Goal: Information Seeking & Learning: Learn about a topic

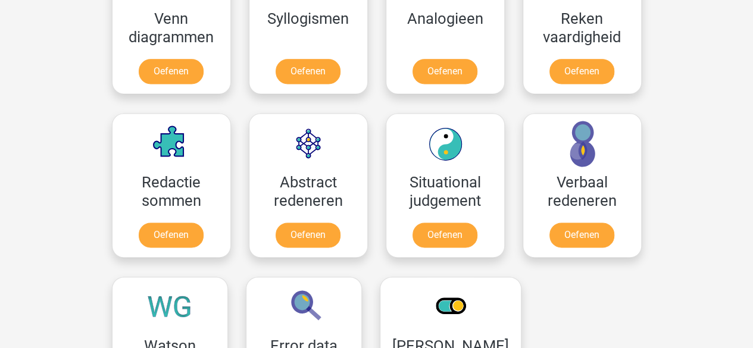
scroll to position [774, 0]
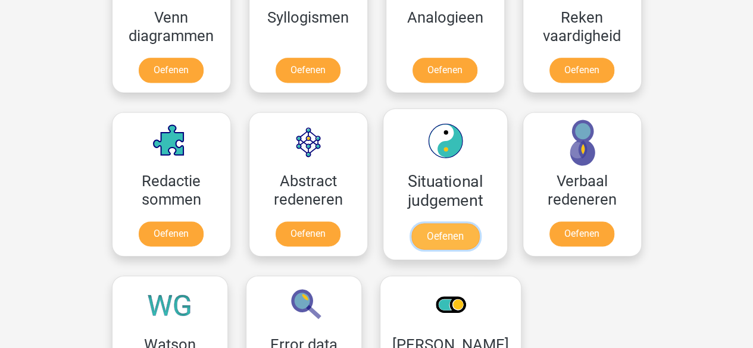
click at [426, 238] on link "Oefenen" at bounding box center [445, 236] width 68 height 26
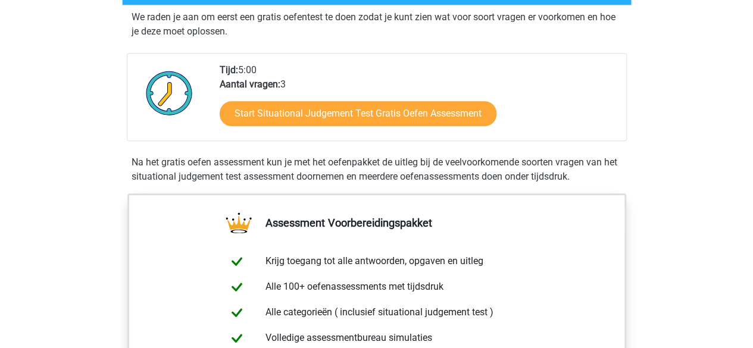
scroll to position [298, 0]
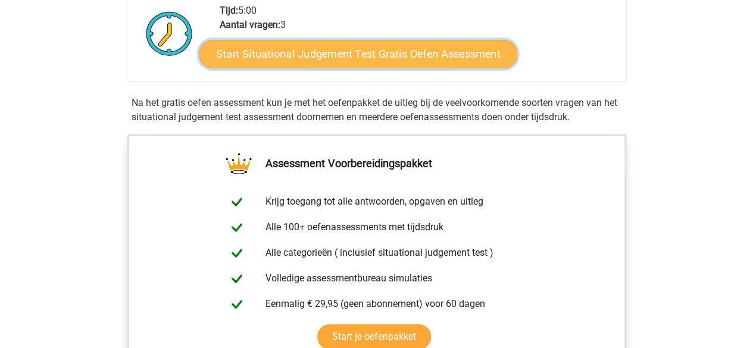
click at [413, 61] on link "Start Situational Judgement Test Gratis Oefen Assessment" at bounding box center [358, 54] width 319 height 29
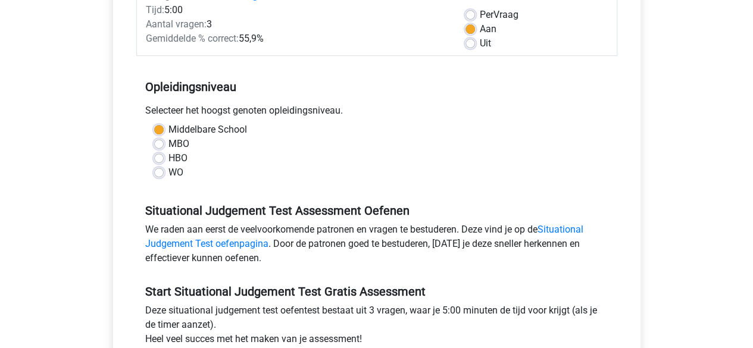
scroll to position [179, 0]
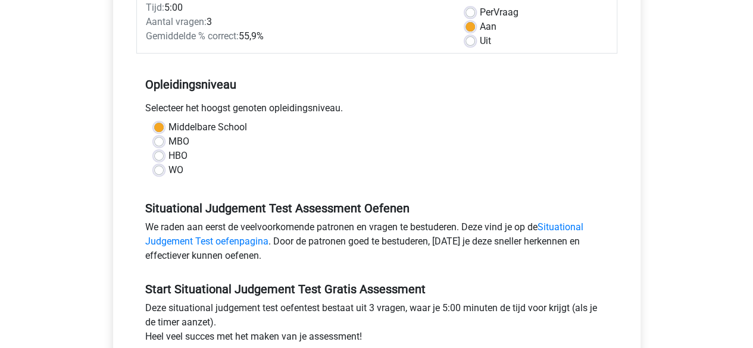
click at [168, 142] on label "MBO" at bounding box center [178, 142] width 21 height 14
click at [160, 142] on input "MBO" at bounding box center [159, 141] width 10 height 12
radio input "true"
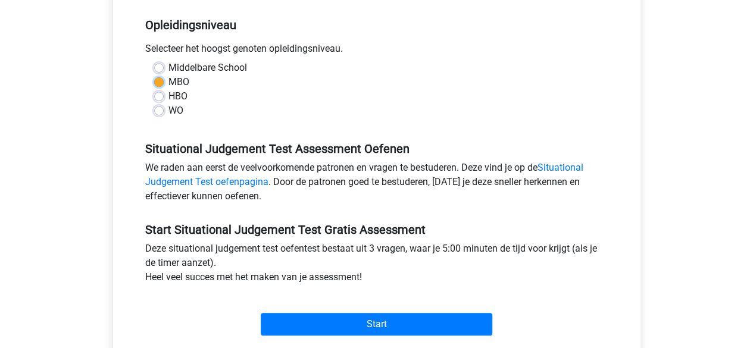
scroll to position [357, 0]
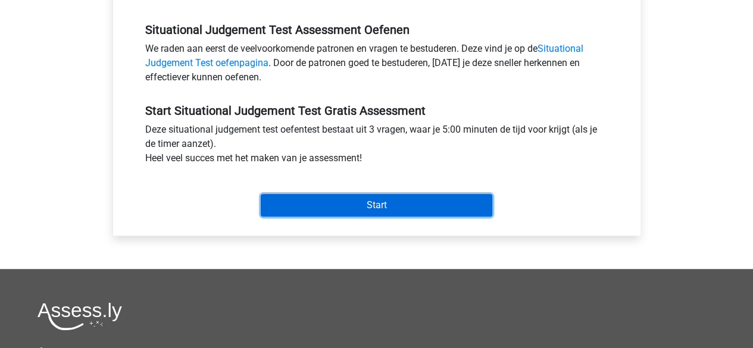
click at [371, 208] on input "Start" at bounding box center [377, 205] width 232 height 23
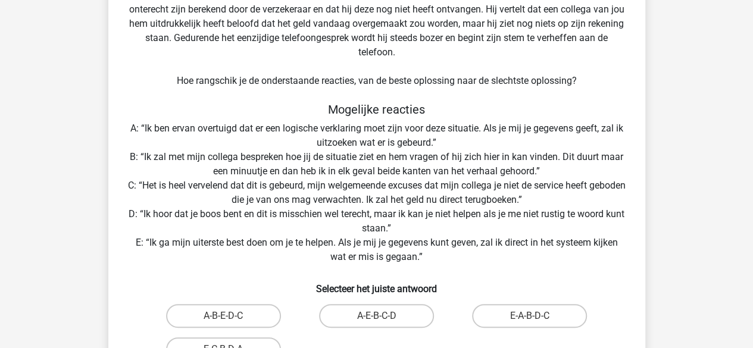
scroll to position [179, 0]
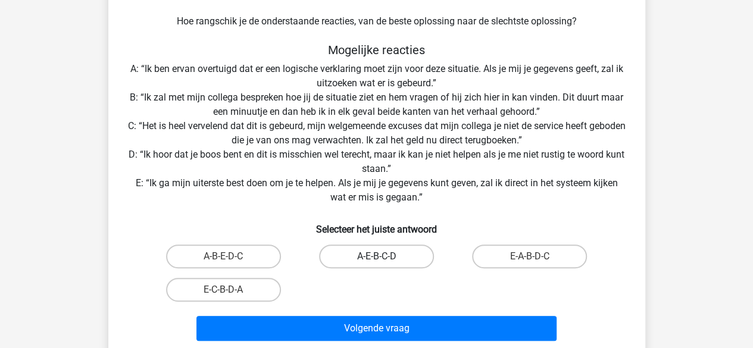
click at [355, 249] on label "A-E-B-C-D" at bounding box center [376, 257] width 115 height 24
click at [376, 257] on input "A-E-B-C-D" at bounding box center [380, 261] width 8 height 8
radio input "true"
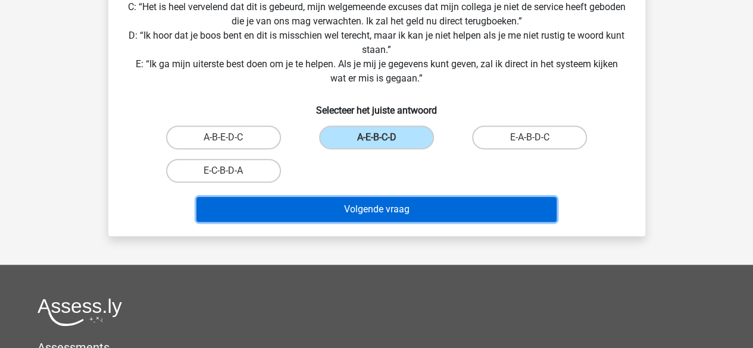
click at [395, 207] on button "Volgende vraag" at bounding box center [376, 209] width 360 height 25
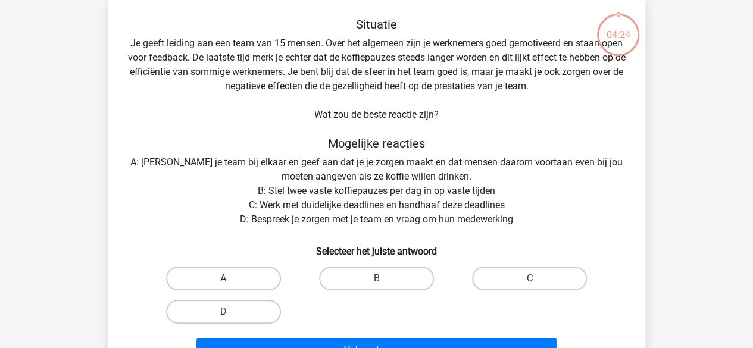
scroll to position [55, 0]
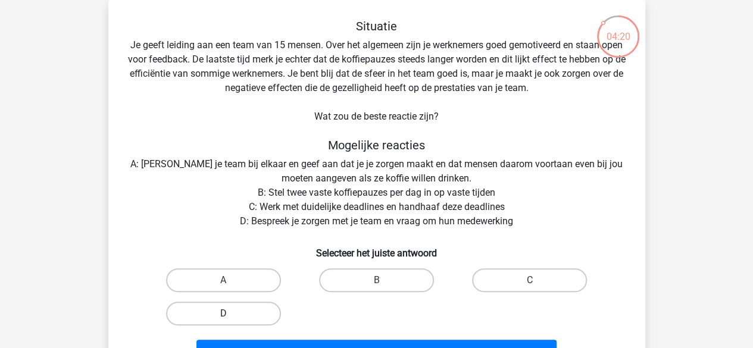
click at [248, 318] on label "D" at bounding box center [223, 314] width 115 height 24
click at [231, 318] on input "D" at bounding box center [227, 318] width 8 height 8
radio input "true"
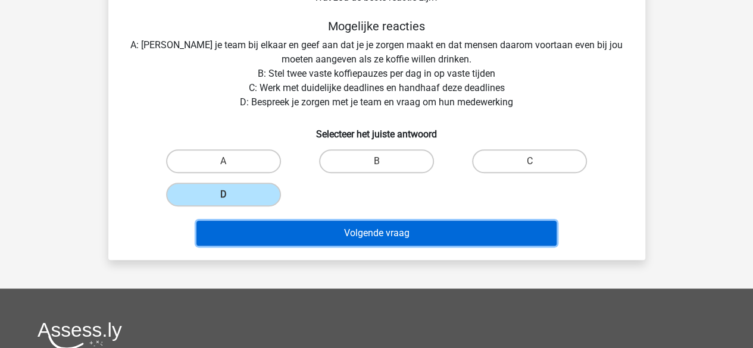
click at [375, 236] on button "Volgende vraag" at bounding box center [376, 233] width 360 height 25
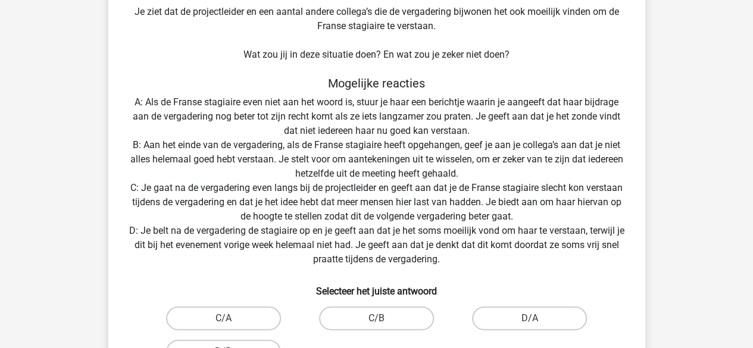
scroll to position [233, 0]
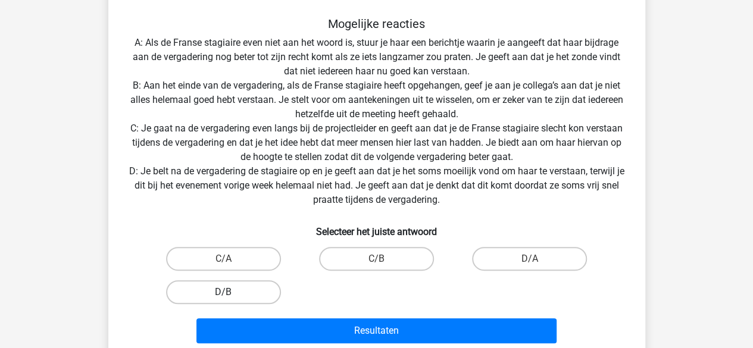
click at [254, 290] on label "D/B" at bounding box center [223, 292] width 115 height 24
click at [231, 292] on input "D/B" at bounding box center [227, 296] width 8 height 8
radio input "true"
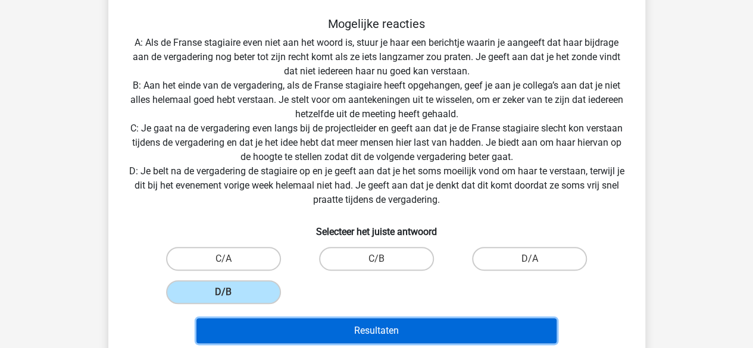
click at [357, 327] on button "Resultaten" at bounding box center [376, 331] width 360 height 25
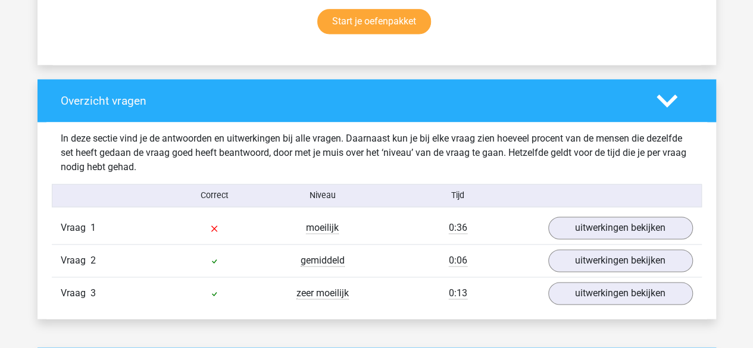
scroll to position [833, 0]
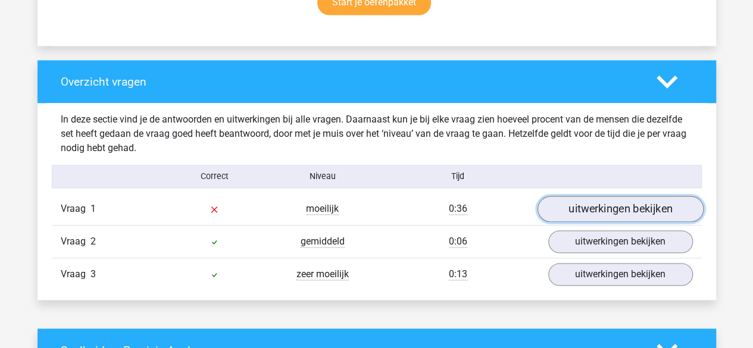
click at [569, 213] on link "uitwerkingen bekijken" at bounding box center [620, 209] width 166 height 26
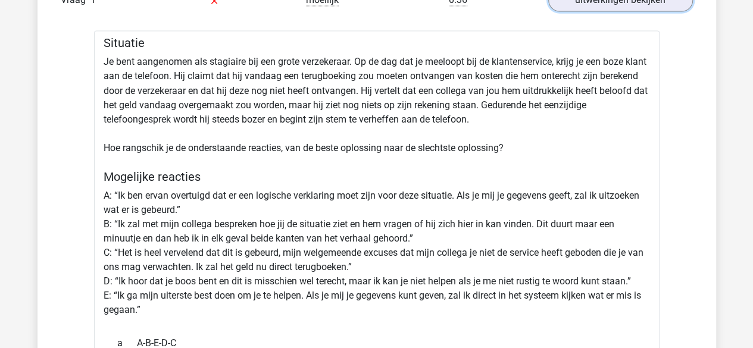
scroll to position [1131, 0]
